Goal: Task Accomplishment & Management: Manage account settings

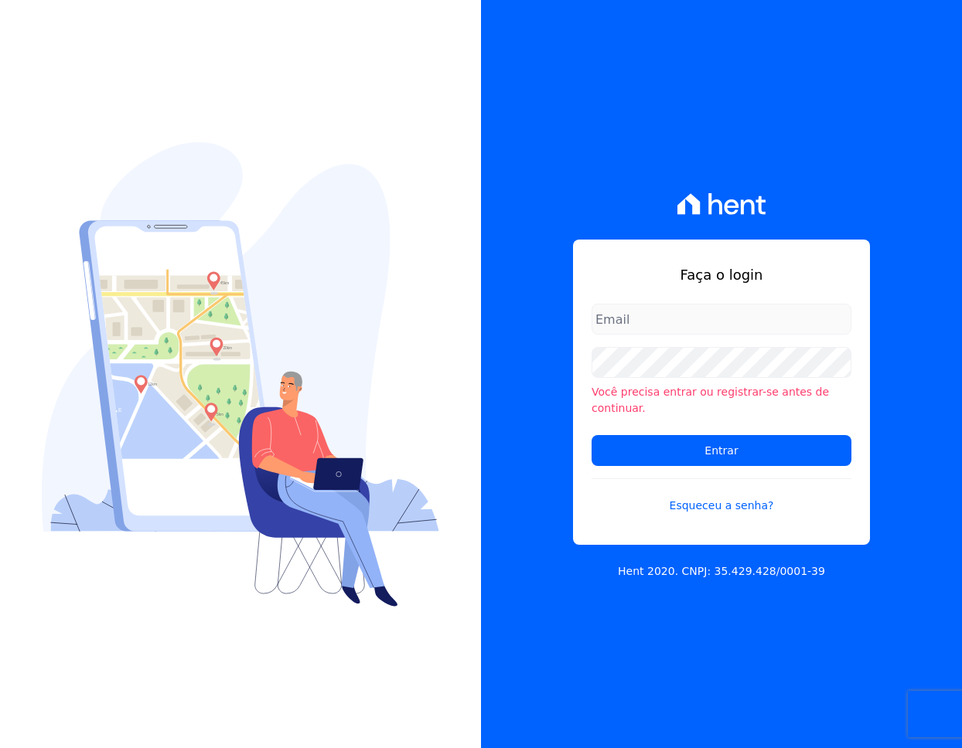
type input "davi.novaes@e-arke.com"
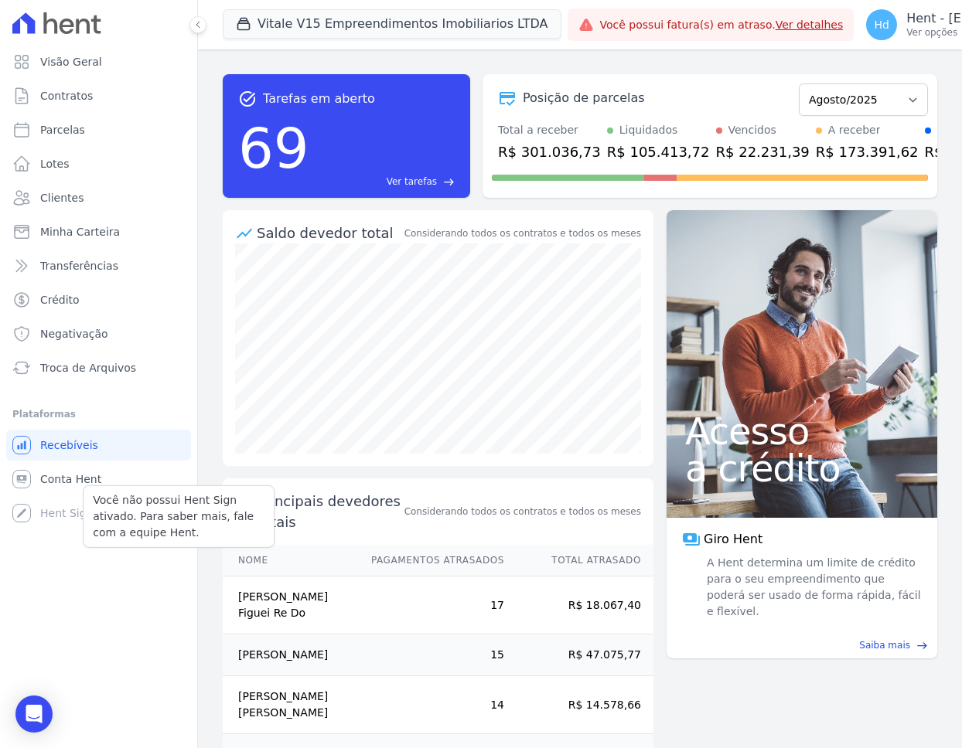
click at [121, 485] on div "Você não possui Hent Sign ativado. Para saber mais, fale com a equipe Hent." at bounding box center [179, 516] width 192 height 63
click at [340, 32] on button "Vitale V15 Empreendimentos Imobiliarios LTDA" at bounding box center [392, 23] width 339 height 29
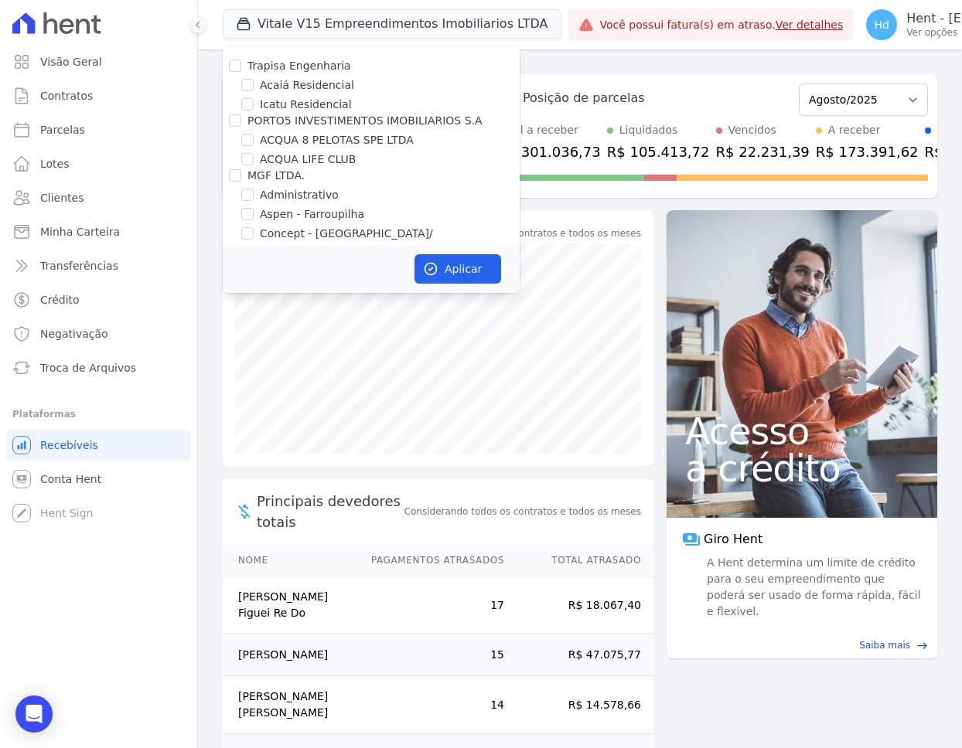
click at [228, 413] on div at bounding box center [438, 355] width 431 height 223
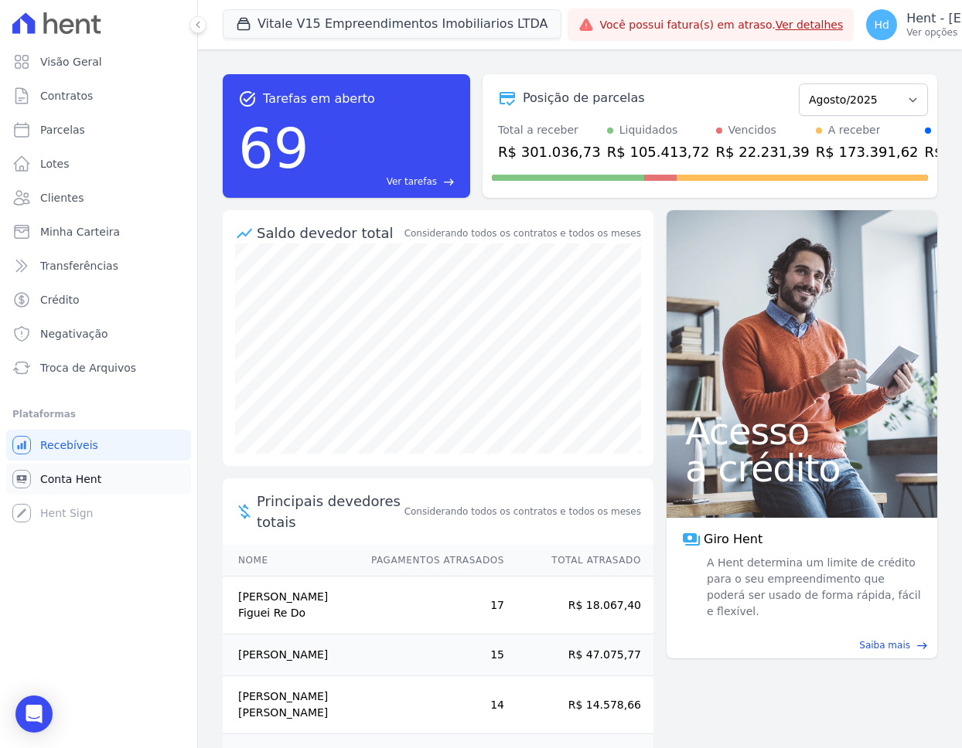
click at [163, 475] on link "Conta Hent" at bounding box center [98, 479] width 185 height 31
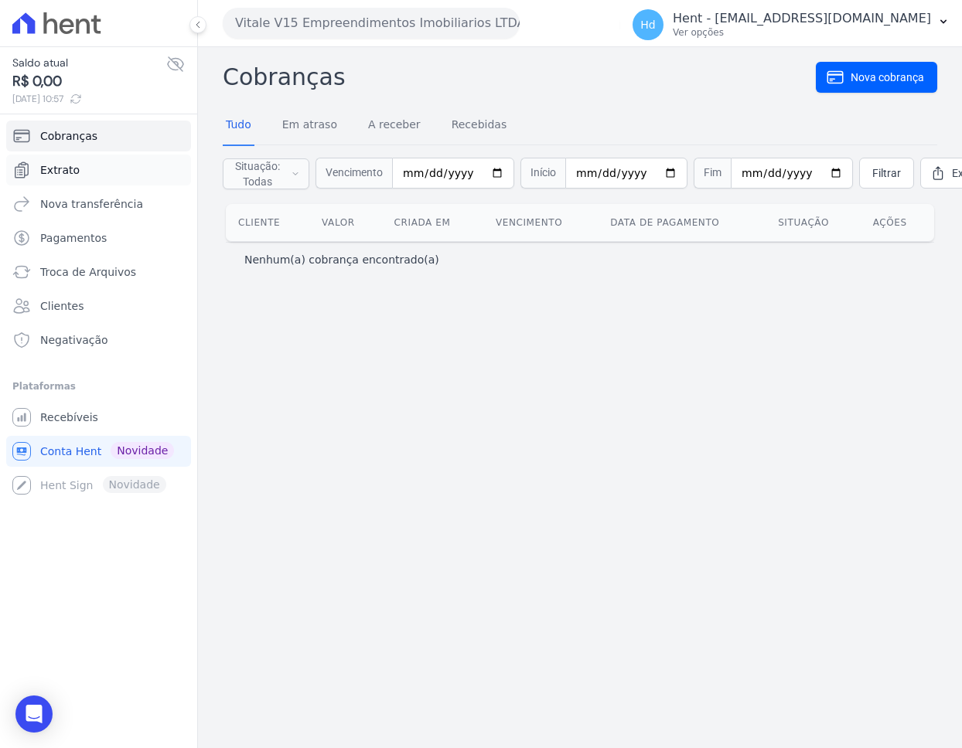
click at [125, 172] on link "Extrato" at bounding box center [98, 170] width 185 height 31
